Goal: Contribute content

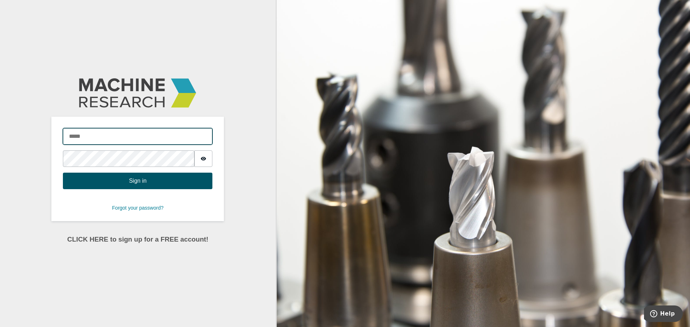
type input "**********"
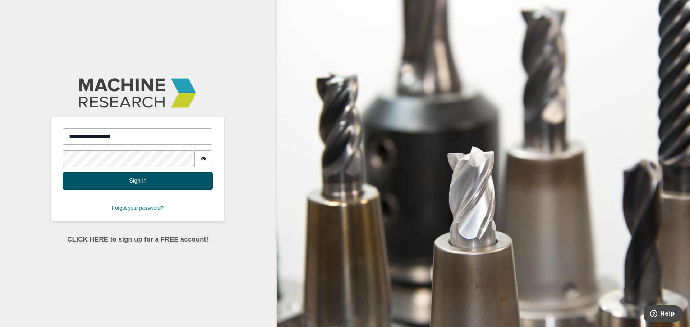
click at [172, 184] on button "Sign in" at bounding box center [137, 181] width 149 height 17
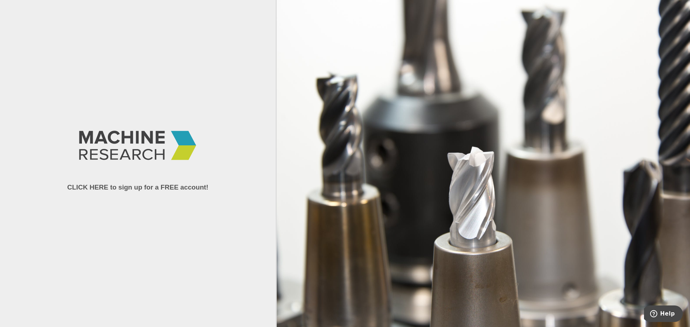
click at [116, 185] on link "CLICK HERE to sign up for a FREE account!" at bounding box center [137, 188] width 141 height 8
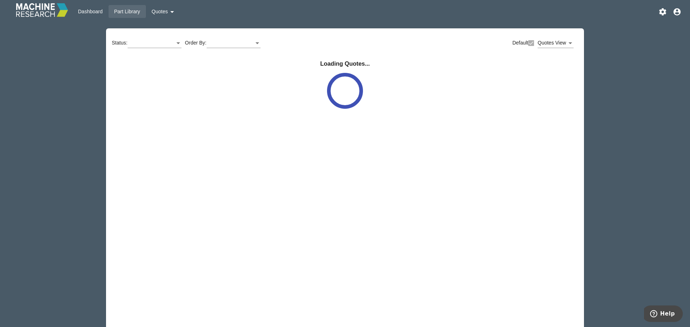
click at [125, 13] on span "Part Library" at bounding box center [127, 12] width 26 height 6
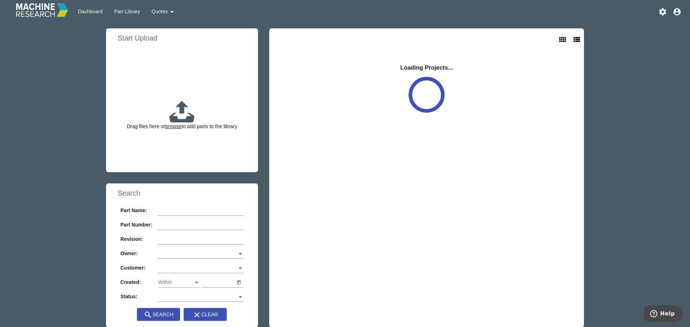
click at [171, 124] on u "browse" at bounding box center [173, 127] width 16 height 6
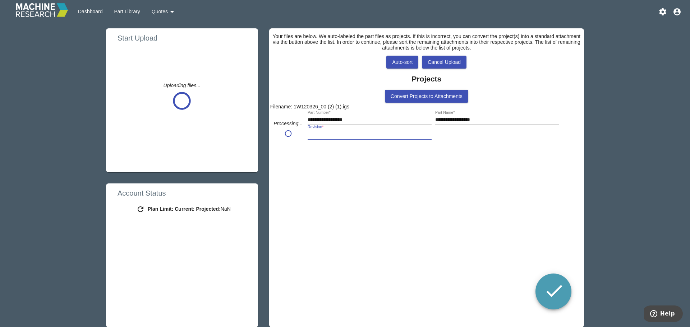
click at [328, 137] on input "Revision *" at bounding box center [370, 135] width 124 height 6
type input "*"
click at [548, 287] on mat-icon "done" at bounding box center [554, 291] width 22 height 9
click at [554, 293] on mat-icon "done" at bounding box center [554, 291] width 22 height 9
click at [126, 11] on span "Part Library" at bounding box center [127, 12] width 26 height 6
